Goal: Register for event/course

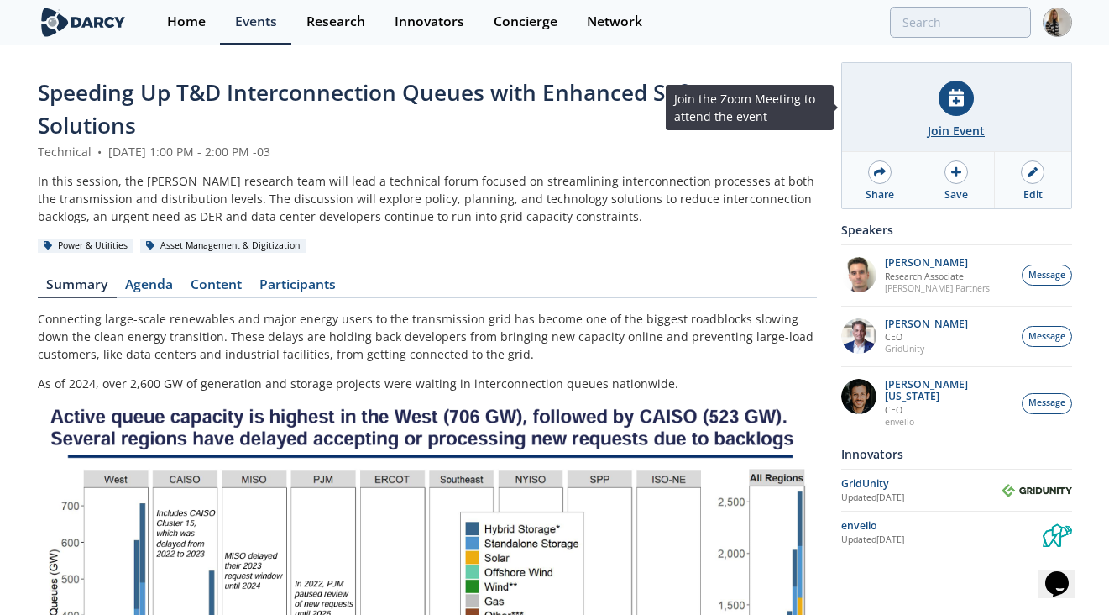
click at [955, 94] on icon at bounding box center [956, 98] width 15 height 18
click at [976, 123] on div "Join Event" at bounding box center [956, 131] width 57 height 18
click at [960, 102] on icon at bounding box center [956, 98] width 15 height 18
